Goal: Task Accomplishment & Management: Use online tool/utility

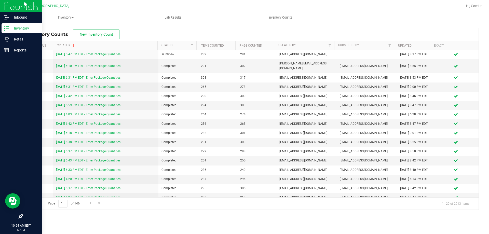
click at [18, 28] on p "Inventory" at bounding box center [24, 28] width 31 height 6
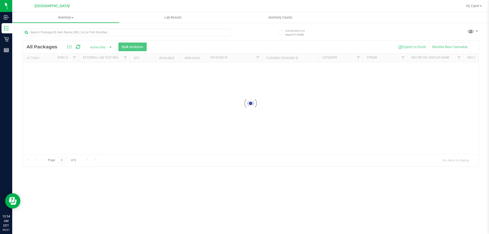
click at [135, 37] on div at bounding box center [126, 35] width 208 height 12
click at [135, 36] on input "text" at bounding box center [126, 33] width 208 height 8
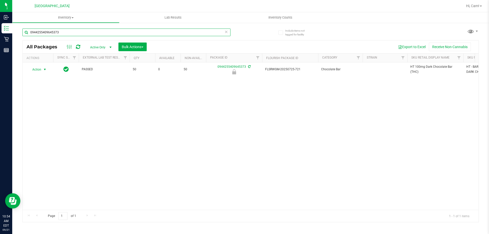
type input "0944255409645373"
click at [45, 70] on span "select" at bounding box center [45, 69] width 4 height 4
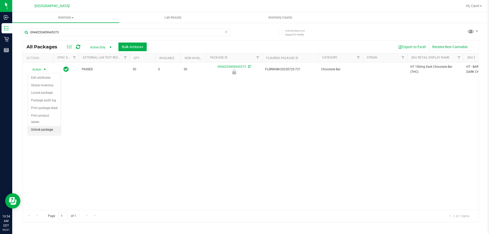
click at [54, 126] on li "Unlock package" at bounding box center [44, 130] width 33 height 8
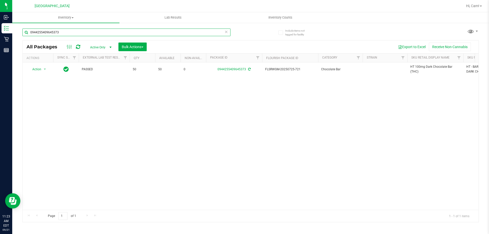
click at [88, 34] on input "0944255409645373" at bounding box center [126, 33] width 208 height 8
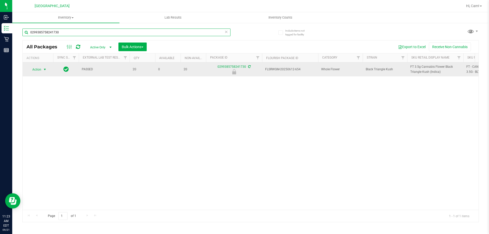
type input "0299385758241730"
click at [44, 69] on span "select" at bounding box center [45, 69] width 4 height 4
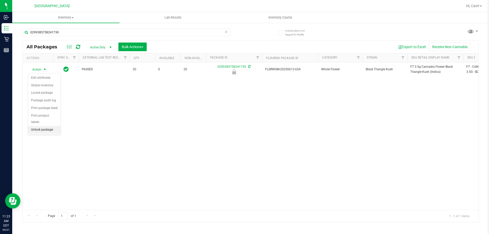
click at [52, 126] on li "Unlock package" at bounding box center [44, 130] width 33 height 8
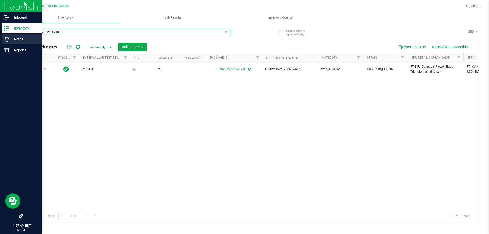
drag, startPoint x: 84, startPoint y: 33, endPoint x: 0, endPoint y: 36, distance: 84.1
click at [0, 36] on div "Inbound Inventory Retail Reports 11:27 AM EDT [DATE] 09/21 Palm Coast WC Hi, Ca…" at bounding box center [244, 117] width 489 height 234
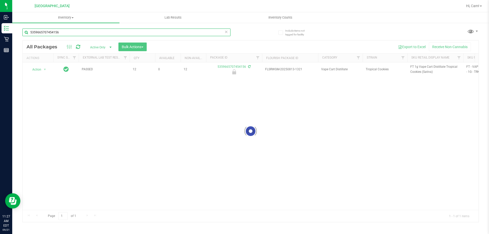
type input "5359665707454156"
click at [42, 68] on div at bounding box center [251, 131] width 456 height 182
click at [39, 71] on div at bounding box center [251, 131] width 456 height 182
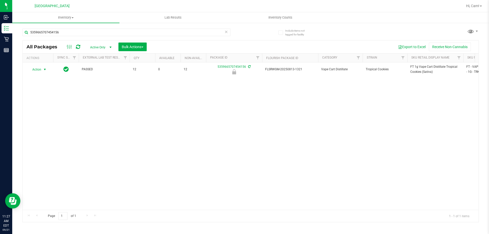
click at [42, 71] on span "select" at bounding box center [45, 69] width 6 height 7
click at [43, 126] on li "Unlock package" at bounding box center [44, 130] width 33 height 8
